Goal: Complete application form: Complete application form

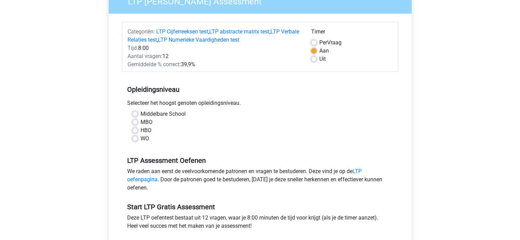
scroll to position [68, 0]
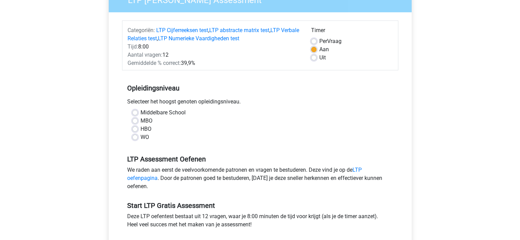
click at [140, 118] on label "MBO" at bounding box center [146, 121] width 12 height 8
click at [135, 118] on input "MBO" at bounding box center [134, 120] width 5 height 7
radio input "true"
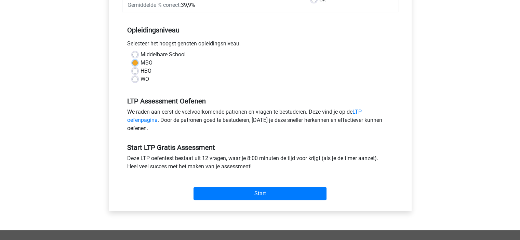
scroll to position [127, 0]
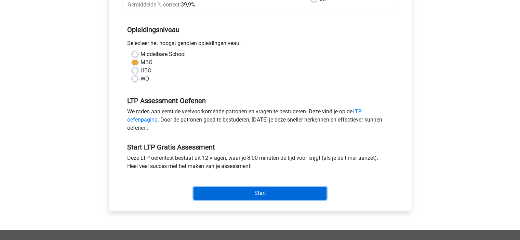
click at [243, 188] on input "Start" at bounding box center [259, 193] width 133 height 13
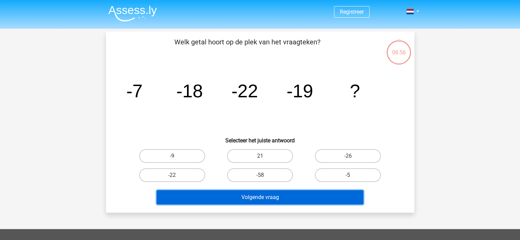
click at [248, 199] on button "Volgende vraag" at bounding box center [259, 197] width 207 height 14
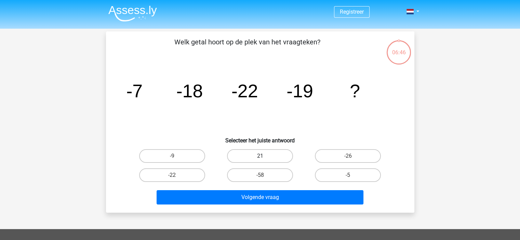
click at [234, 150] on label "21" at bounding box center [260, 156] width 66 height 14
click at [260, 156] on input "21" at bounding box center [262, 158] width 4 height 4
radio input "true"
click at [187, 152] on label "-9" at bounding box center [172, 156] width 66 height 14
click at [176, 156] on input "-9" at bounding box center [174, 158] width 4 height 4
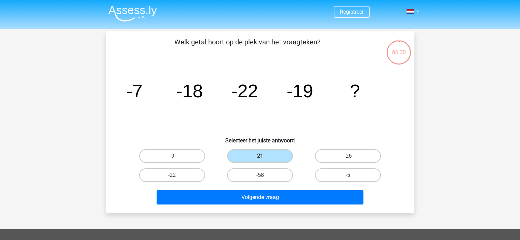
radio input "true"
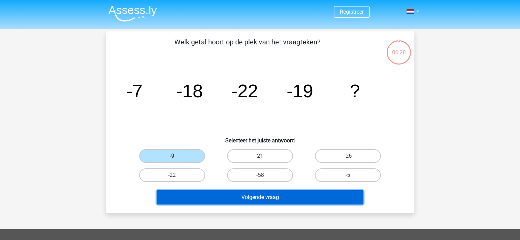
click at [247, 194] on button "Volgende vraag" at bounding box center [259, 197] width 207 height 14
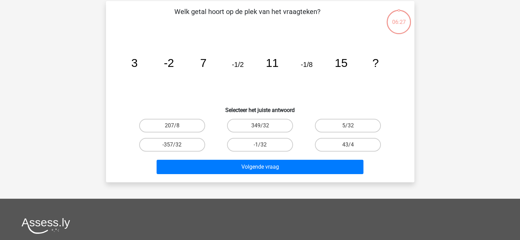
scroll to position [31, 0]
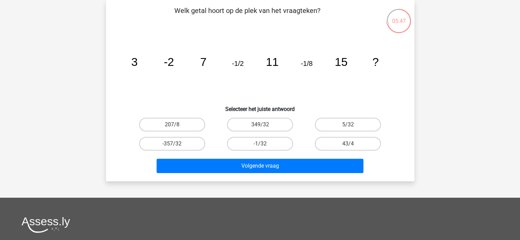
click at [311, 76] on icon "image/svg+xml 3 -2 7 -1/2 11 -1/8 15 ?" at bounding box center [259, 65] width 275 height 69
click at [253, 140] on label "-1/32" at bounding box center [260, 144] width 66 height 14
click at [260, 144] on input "-1/32" at bounding box center [262, 146] width 4 height 4
radio input "true"
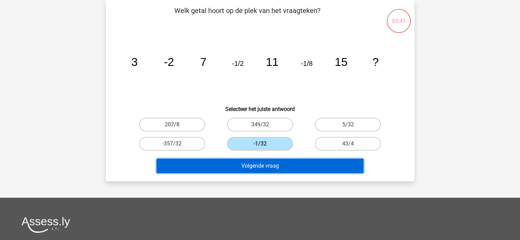
click at [266, 162] on button "Volgende vraag" at bounding box center [259, 166] width 207 height 14
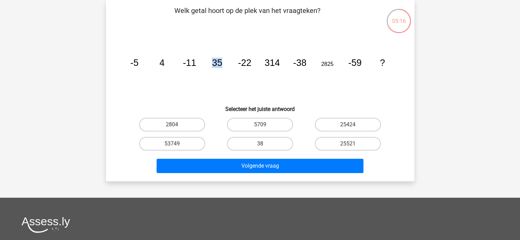
drag, startPoint x: 205, startPoint y: 87, endPoint x: 222, endPoint y: 79, distance: 18.8
click at [222, 79] on icon "image/svg+xml -5 4 -11 35 -22 314 -38 2825 -59 ?" at bounding box center [259, 65] width 275 height 69
click at [217, 75] on icon "image/svg+xml -5 4 -11 35 -22 314 -38 2825 -59 ?" at bounding box center [259, 65] width 275 height 69
click at [162, 64] on tspan "4" at bounding box center [161, 63] width 5 height 10
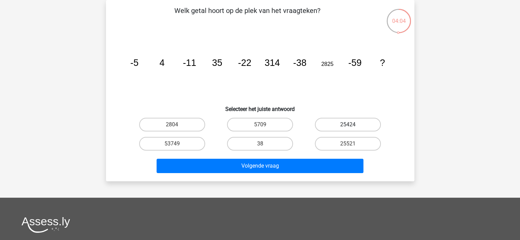
click at [335, 126] on label "25424" at bounding box center [348, 125] width 66 height 14
click at [348, 126] on input "25424" at bounding box center [350, 127] width 4 height 4
radio input "true"
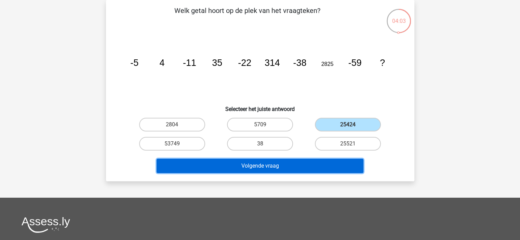
click at [273, 161] on button "Volgende vraag" at bounding box center [259, 166] width 207 height 14
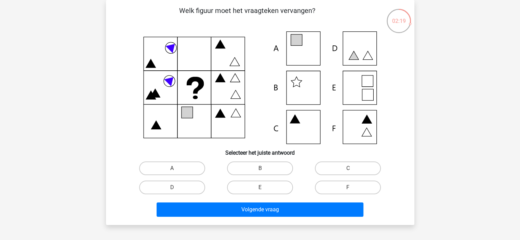
click at [301, 123] on icon at bounding box center [259, 87] width 275 height 113
click at [336, 168] on label "C" at bounding box center [348, 169] width 66 height 14
click at [348, 168] on input "C" at bounding box center [350, 170] width 4 height 4
radio input "true"
click at [265, 217] on div "Volgende vraag" at bounding box center [260, 211] width 264 height 17
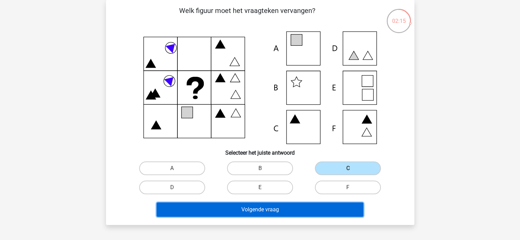
click at [262, 212] on button "Volgende vraag" at bounding box center [259, 210] width 207 height 14
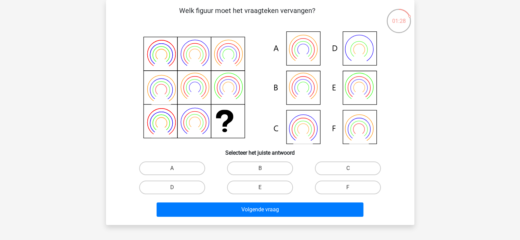
click at [362, 83] on icon at bounding box center [358, 87] width 11 height 11
click at [261, 183] on label "E" at bounding box center [260, 188] width 66 height 14
click at [261, 188] on input "E" at bounding box center [262, 190] width 4 height 4
radio input "true"
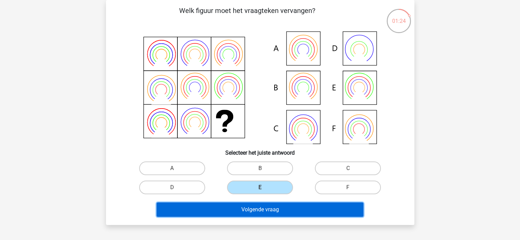
click at [248, 208] on button "Volgende vraag" at bounding box center [259, 210] width 207 height 14
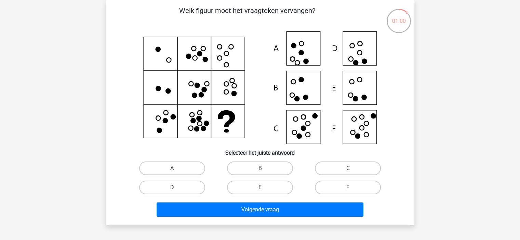
click at [350, 187] on label "F" at bounding box center [348, 188] width 66 height 14
click at [350, 188] on input "F" at bounding box center [350, 190] width 4 height 4
radio input "true"
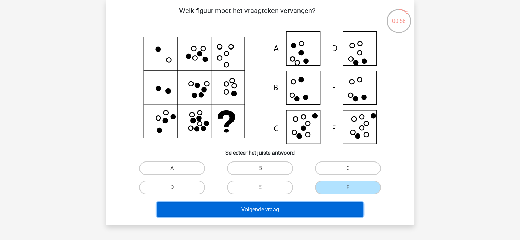
click at [291, 211] on button "Volgende vraag" at bounding box center [259, 210] width 207 height 14
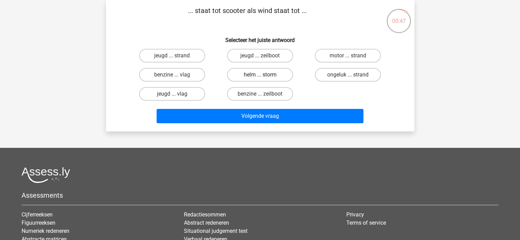
click at [249, 72] on label "helm ... storm" at bounding box center [260, 75] width 66 height 14
click at [260, 75] on input "helm ... storm" at bounding box center [262, 77] width 4 height 4
radio input "true"
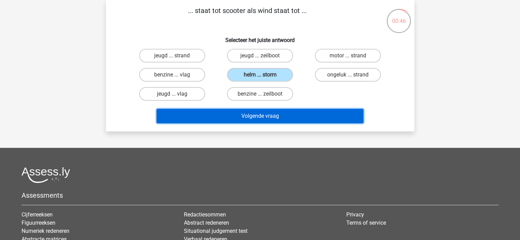
click at [258, 111] on button "Volgende vraag" at bounding box center [259, 116] width 207 height 14
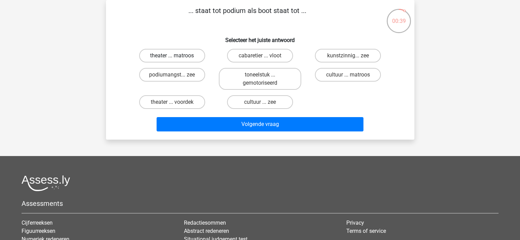
click at [169, 54] on label "theater ... matroos" at bounding box center [172, 56] width 66 height 14
click at [172, 56] on input "theater ... matroos" at bounding box center [174, 58] width 4 height 4
radio input "true"
click at [328, 73] on label "cultuur ... matroos" at bounding box center [348, 75] width 66 height 14
click at [348, 75] on input "cultuur ... matroos" at bounding box center [350, 77] width 4 height 4
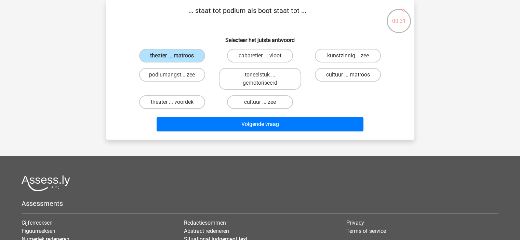
radio input "true"
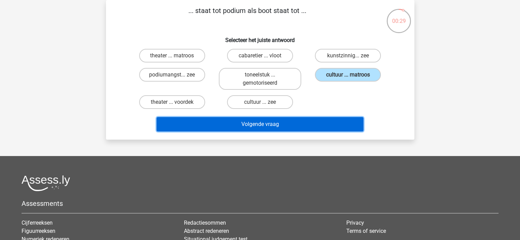
click at [265, 128] on button "Volgende vraag" at bounding box center [259, 124] width 207 height 14
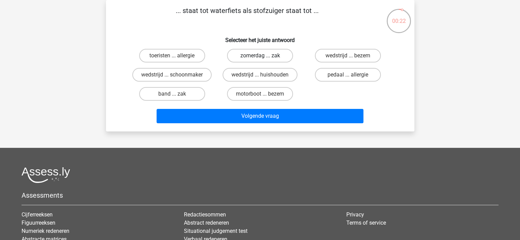
click at [247, 50] on label "zomerdag ... zak" at bounding box center [260, 56] width 66 height 14
click at [260, 56] on input "zomerdag ... zak" at bounding box center [262, 58] width 4 height 4
radio input "true"
click at [187, 57] on label "toeristen ... allergie" at bounding box center [172, 56] width 66 height 14
click at [176, 57] on input "toeristen ... allergie" at bounding box center [174, 58] width 4 height 4
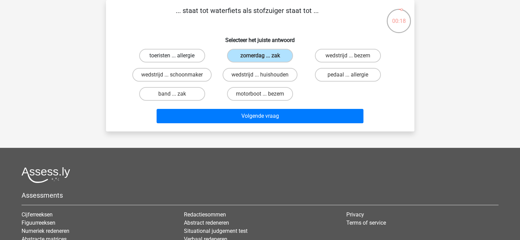
radio input "true"
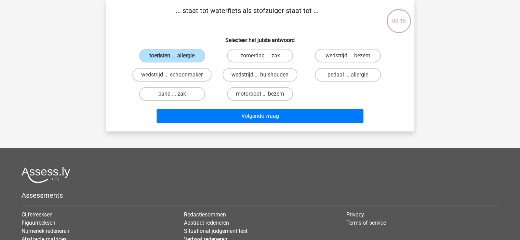
click at [241, 73] on label "wedstrijd ... huishouden" at bounding box center [259, 75] width 75 height 14
click at [260, 75] on input "wedstrijd ... huishouden" at bounding box center [262, 77] width 4 height 4
radio input "true"
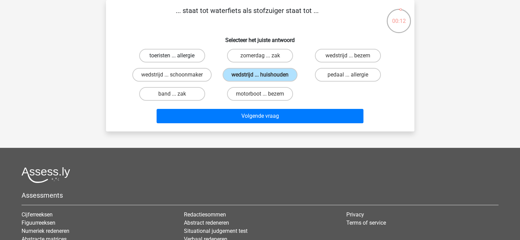
click at [177, 60] on label "toeristen ... allergie" at bounding box center [172, 56] width 66 height 14
click at [176, 60] on input "toeristen ... allergie" at bounding box center [174, 58] width 4 height 4
radio input "true"
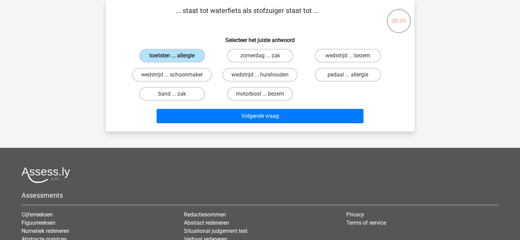
click at [222, 107] on div "Volgende vraag" at bounding box center [260, 114] width 286 height 23
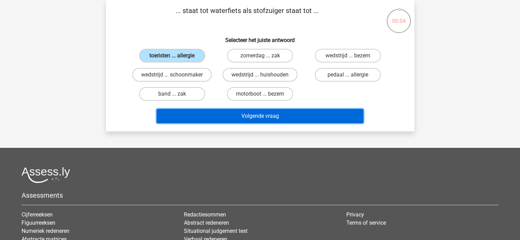
click at [272, 119] on button "Volgende vraag" at bounding box center [259, 116] width 207 height 14
